Goal: Communication & Community: Ask a question

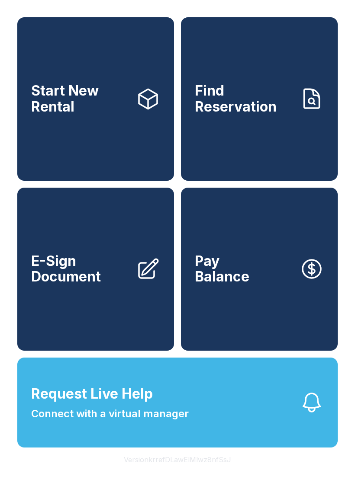
click at [194, 412] on button "Request Live Help Connect with a virtual manager" at bounding box center [177, 403] width 320 height 90
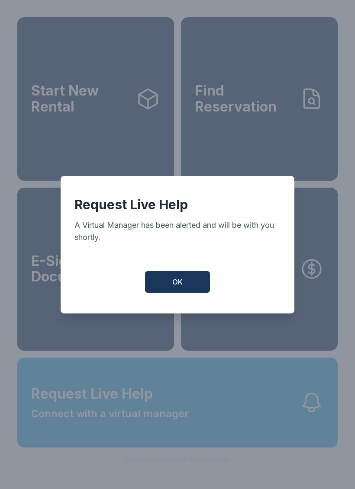
click at [185, 285] on button "OK" at bounding box center [177, 282] width 65 height 22
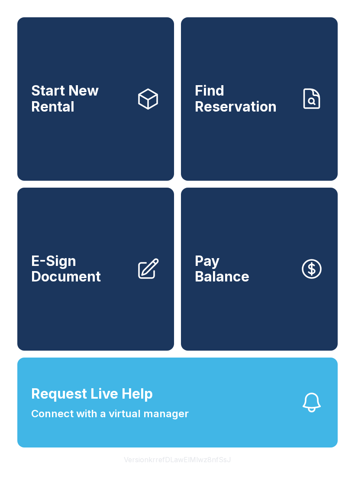
click at [262, 432] on button "Request Live Help Connect with a virtual manager" at bounding box center [177, 403] width 320 height 90
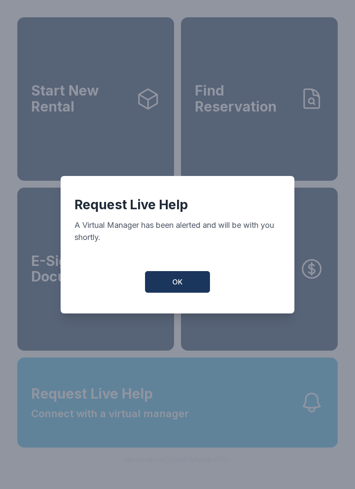
click at [192, 291] on button "OK" at bounding box center [177, 282] width 65 height 22
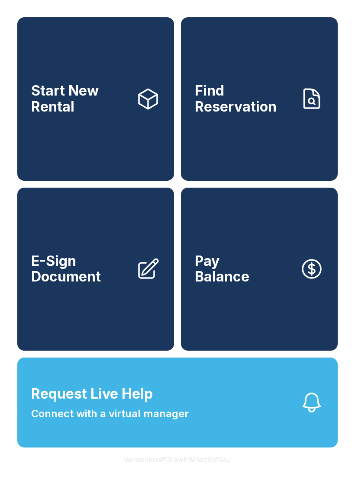
click at [170, 448] on button "Request Live Help Connect with a virtual manager" at bounding box center [177, 403] width 320 height 90
click at [110, 458] on div "Request Live Help A Virtual Manager has been alerted and will be with you short…" at bounding box center [177, 244] width 355 height 489
click at [148, 422] on span "Connect with a virtual manager" at bounding box center [109, 414] width 157 height 16
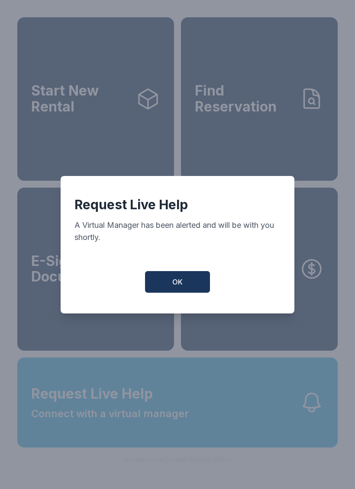
click at [167, 278] on button "OK" at bounding box center [177, 282] width 65 height 22
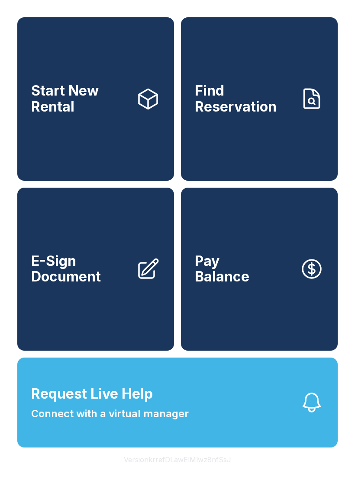
click at [136, 422] on span "Connect with a virtual manager" at bounding box center [109, 414] width 157 height 16
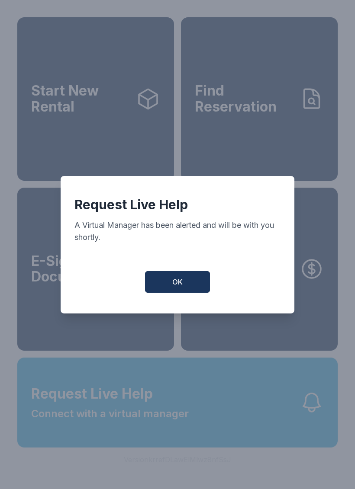
click at [189, 272] on div "Request Live Help A Virtual Manager has been alerted and will be with you short…" at bounding box center [177, 245] width 233 height 138
click at [174, 272] on div "Request Live Help A Virtual Manager has been alerted and will be with you short…" at bounding box center [177, 245] width 233 height 138
click at [173, 272] on div "Request Live Help A Virtual Manager has been alerted and will be with you short…" at bounding box center [177, 245] width 233 height 138
click at [135, 433] on div "Request Live Help A Virtual Manager has been alerted and will be with you short…" at bounding box center [177, 244] width 355 height 489
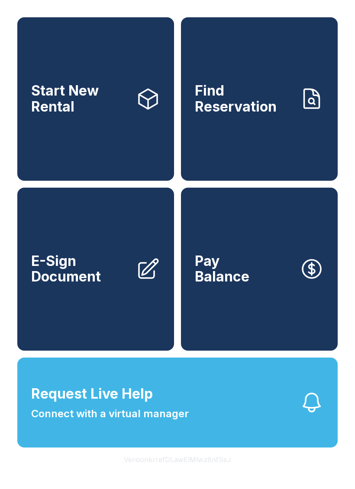
click at [144, 422] on span "Connect with a virtual manager" at bounding box center [109, 414] width 157 height 16
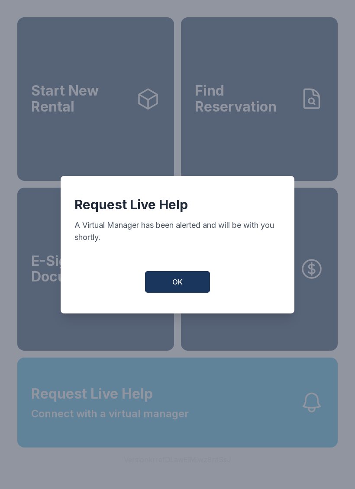
click at [182, 283] on span "OK" at bounding box center [177, 282] width 10 height 10
